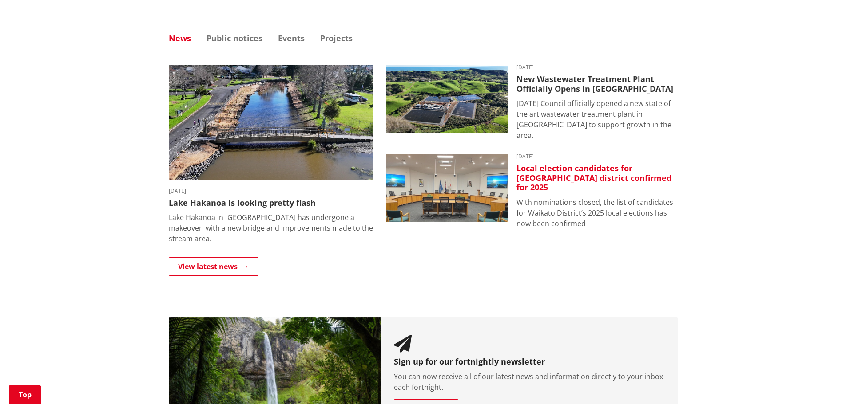
scroll to position [621, 0]
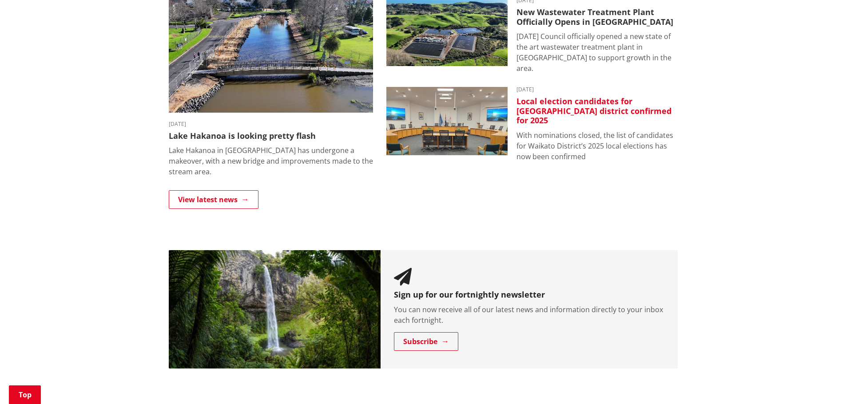
click at [559, 102] on h3 "Local election candidates for [GEOGRAPHIC_DATA] district confirmed for 2025" at bounding box center [596, 111] width 161 height 29
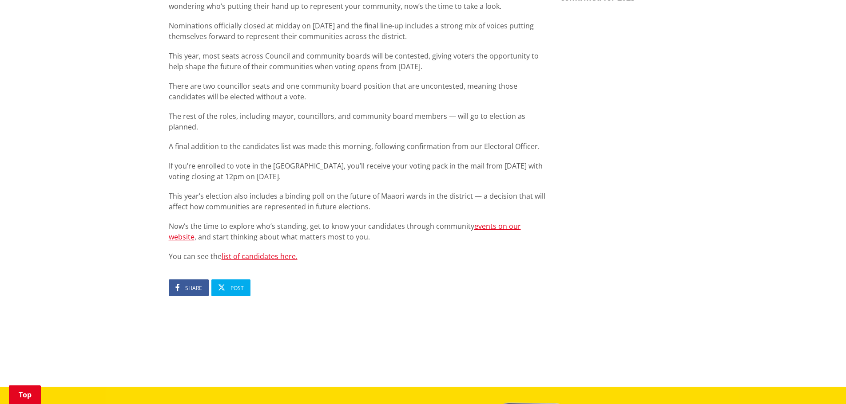
scroll to position [488, 0]
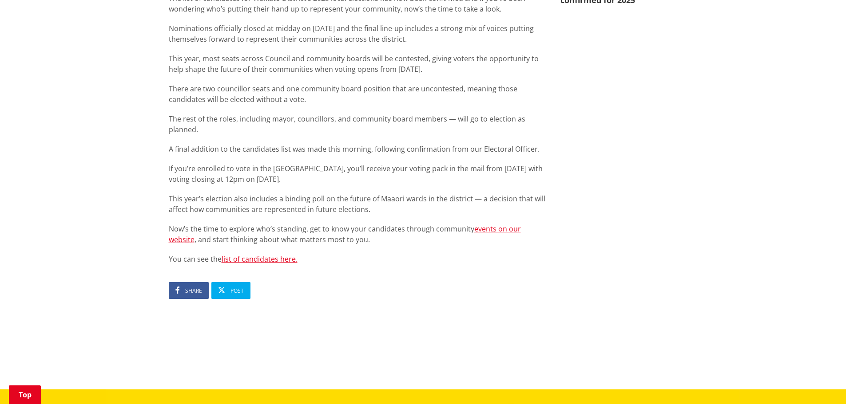
drag, startPoint x: 261, startPoint y: 230, endPoint x: 272, endPoint y: 226, distance: 11.5
click at [261, 254] on link "list of candidates here." at bounding box center [260, 259] width 76 height 10
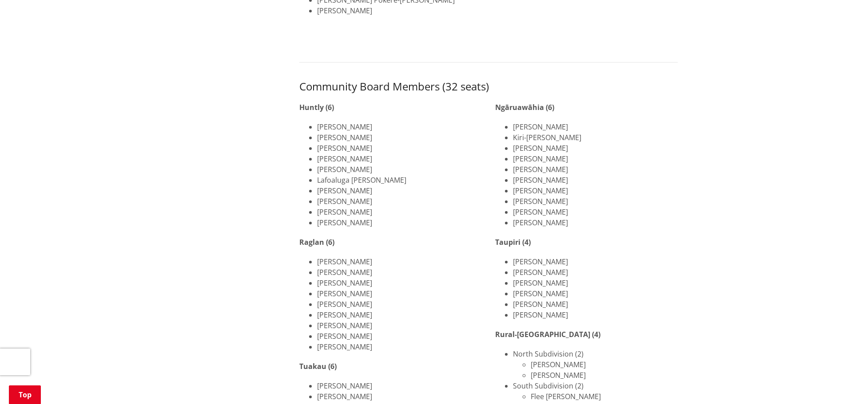
scroll to position [666, 0]
